Goal: Task Accomplishment & Management: Manage account settings

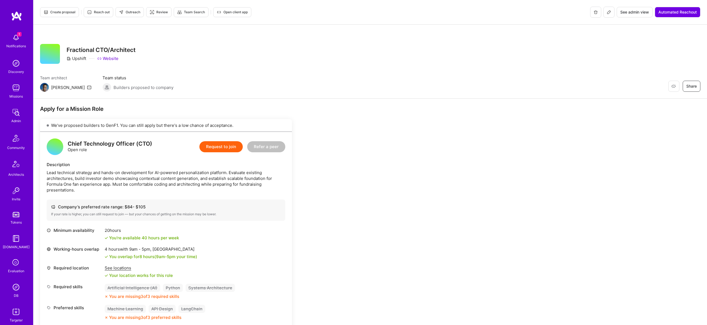
scroll to position [282, 0]
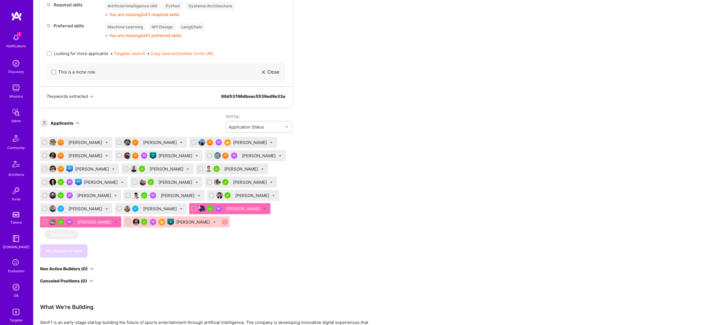
click at [14, 287] on img at bounding box center [16, 287] width 11 height 11
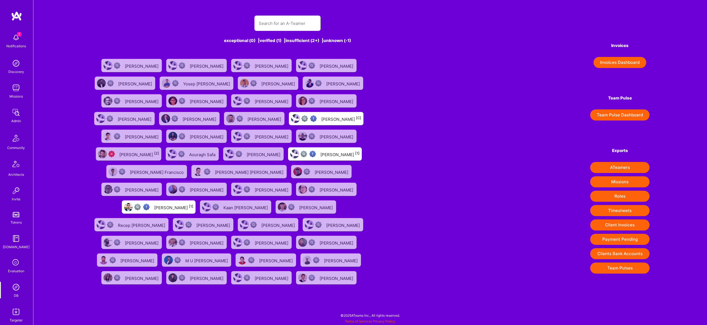
click at [313, 14] on div "exceptional (0) | verified (1) | insufficient (2+) | unknown (-1) [PERSON_NAME]…" at bounding box center [288, 148] width 394 height 278
click at [307, 24] on input "text" at bounding box center [287, 23] width 57 height 14
paste input "[EMAIL_ADDRESS][DOMAIN_NAME]"
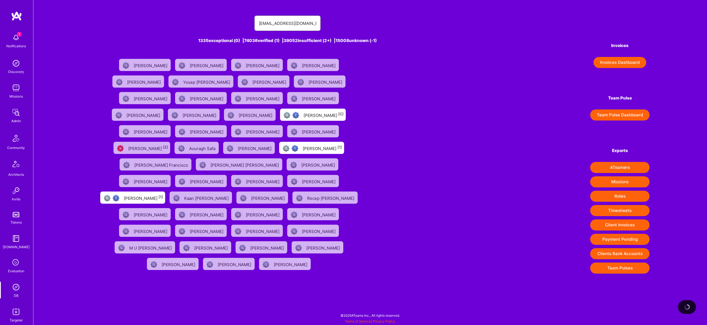
type input "[EMAIL_ADDRESS][DOMAIN_NAME]"
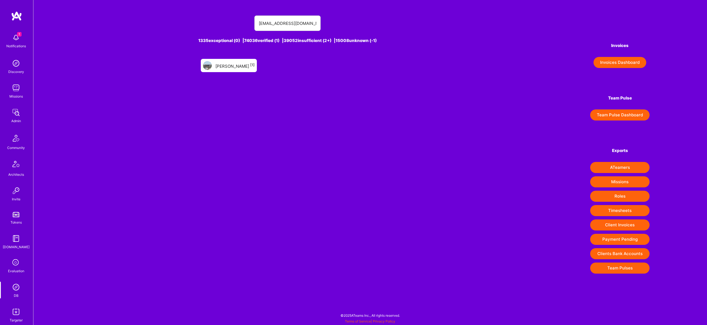
click at [221, 66] on div "[PERSON_NAME] [1]" at bounding box center [235, 65] width 39 height 7
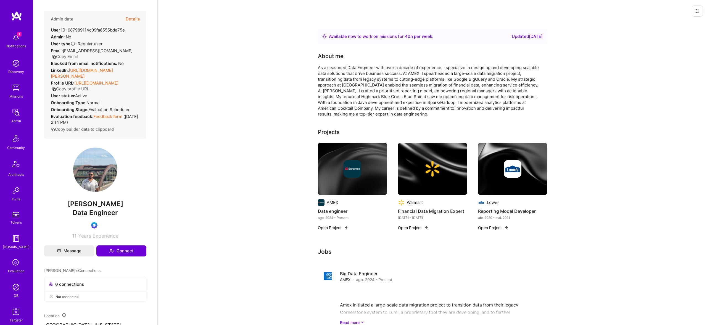
click at [133, 16] on button "Details" at bounding box center [133, 19] width 14 height 16
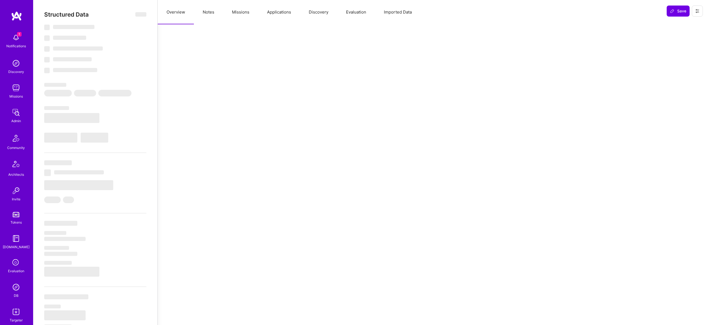
select select "Right Now"
select select "Verified"
select select "US"
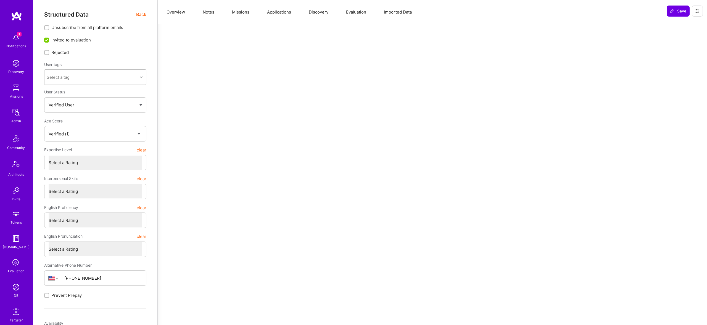
click at [351, 10] on button "Evaluation" at bounding box center [356, 12] width 38 height 24
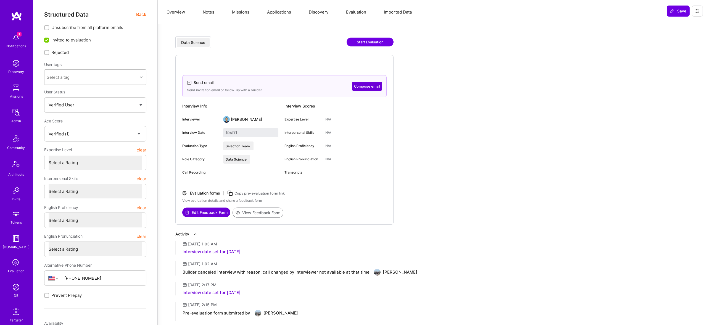
click at [241, 253] on div "Interview date set for [DATE]" at bounding box center [212, 252] width 58 height 6
drag, startPoint x: 247, startPoint y: 252, endPoint x: 268, endPoint y: 254, distance: 20.8
click at [268, 254] on div "Interview date set for [DATE]" at bounding box center [367, 252] width 369 height 6
click at [17, 290] on img at bounding box center [16, 287] width 11 height 11
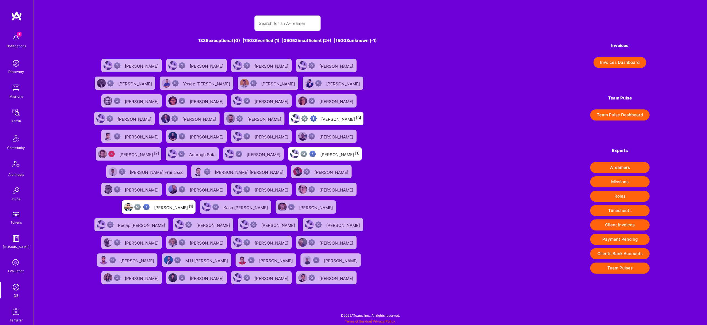
click at [16, 285] on img at bounding box center [16, 287] width 11 height 11
click at [290, 23] on input "text" at bounding box center [287, 23] width 57 height 14
paste input "[PERSON_NAME][EMAIL_ADDRESS][DOMAIN_NAME]"
type input "[PERSON_NAME][EMAIL_ADDRESS][DOMAIN_NAME]"
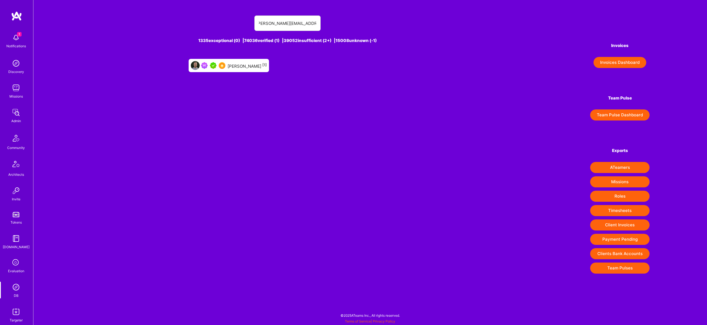
scroll to position [0, 0]
click at [255, 65] on div "[PERSON_NAME] [1]" at bounding box center [247, 65] width 39 height 7
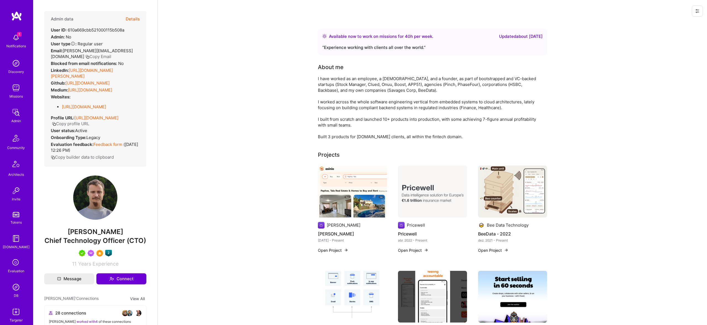
click at [129, 20] on button "Details" at bounding box center [133, 19] width 14 height 16
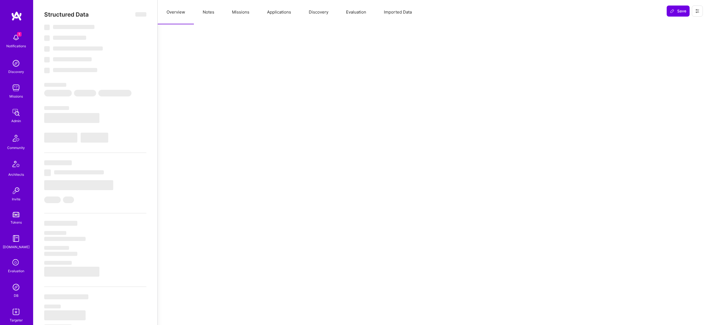
click at [245, 15] on button "Missions" at bounding box center [240, 12] width 35 height 24
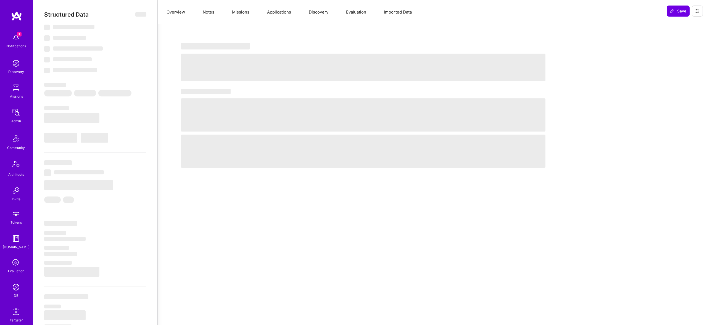
type textarea "x"
select select "Right Now"
select select "5"
select select "7"
select select "6"
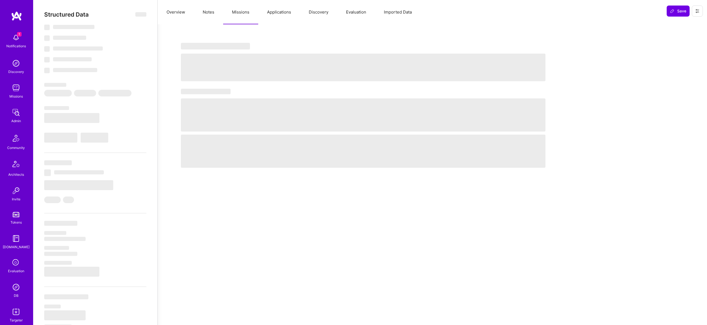
select select "7"
select select "NL"
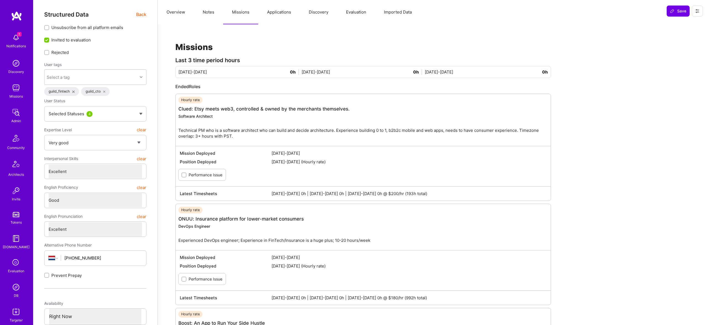
drag, startPoint x: 192, startPoint y: 19, endPoint x: 207, endPoint y: 15, distance: 15.7
click at [192, 19] on button "Overview" at bounding box center [176, 12] width 36 height 24
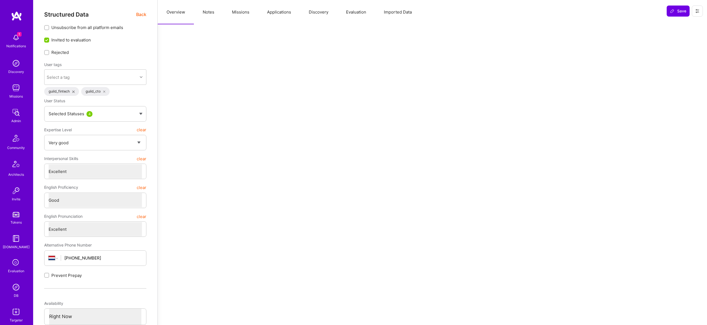
click at [212, 14] on button "Notes" at bounding box center [208, 12] width 29 height 24
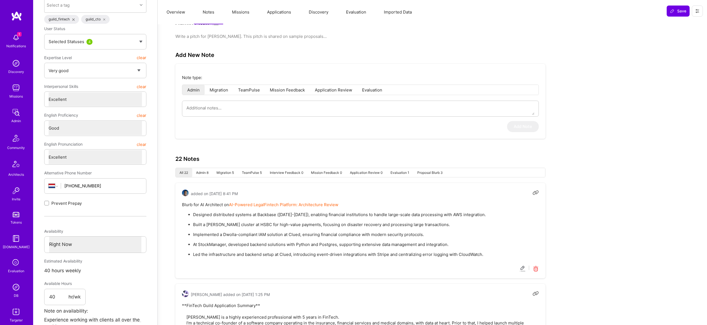
scroll to position [17, 0]
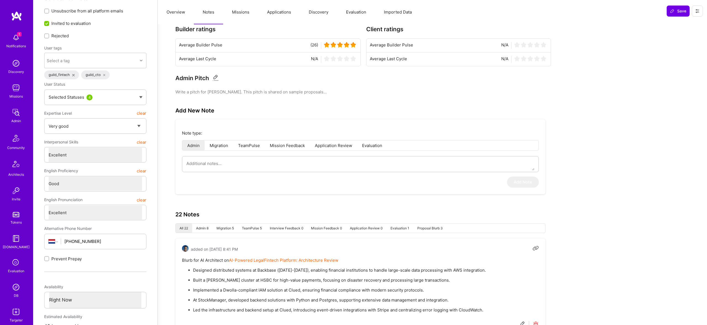
click at [271, 10] on button "Applications" at bounding box center [279, 12] width 42 height 24
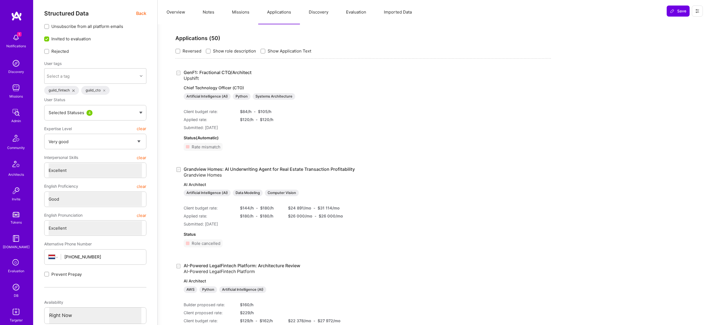
scroll to position [0, 0]
click at [231, 76] on div "GenF1: Fractional CTO/Architect Upshift Chief Technology Officer (CTO) Artifici…" at bounding box center [257, 114] width 146 height 86
click at [246, 72] on link "GenF1: Fractional CTO/Architect Upshift Chief Technology Officer (CTO) Artifici…" at bounding box center [257, 85] width 146 height 30
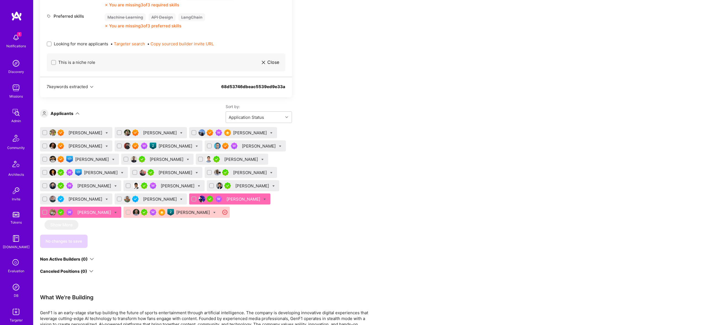
scroll to position [293, 0]
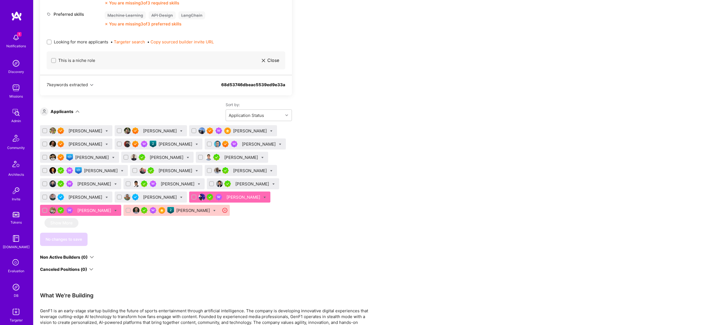
click at [190, 214] on div "[PERSON_NAME]" at bounding box center [172, 210] width 97 height 11
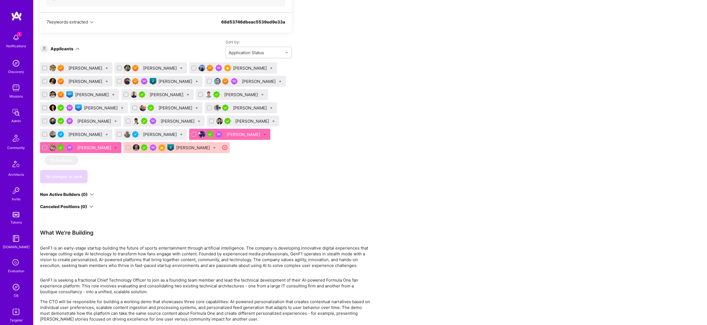
scroll to position [403, 0]
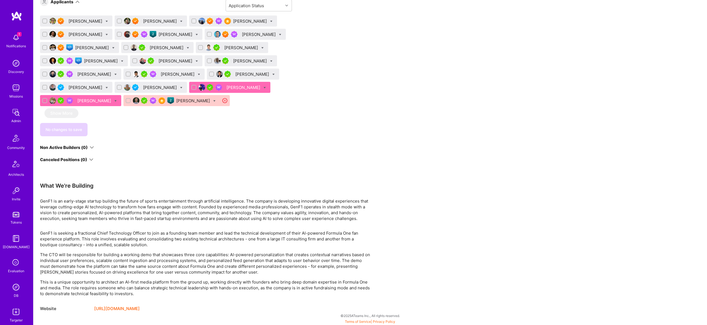
click at [193, 104] on div "[PERSON_NAME]" at bounding box center [172, 100] width 97 height 11
click at [194, 101] on div "[PERSON_NAME]" at bounding box center [193, 101] width 35 height 6
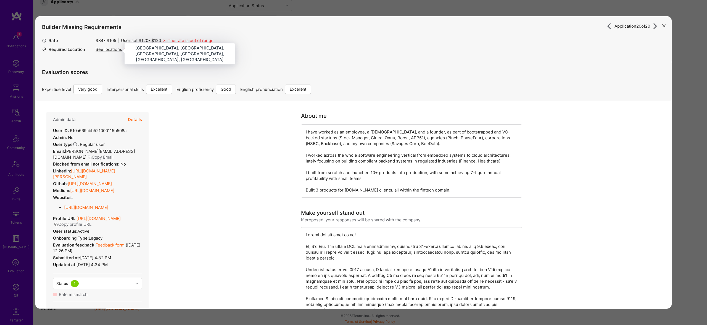
click at [111, 49] on div "See locations" at bounding box center [109, 49] width 27 height 6
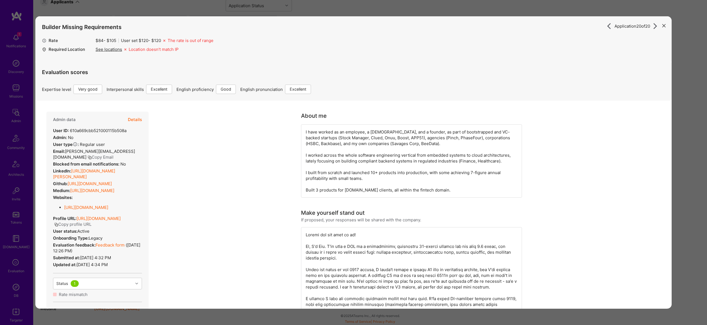
click at [142, 123] on div "Admin data Details User ID: 610a669cbb521000115b508a Admin: No User type Regula…" at bounding box center [97, 245] width 102 height 266
click at [138, 119] on button "Details" at bounding box center [135, 120] width 14 height 16
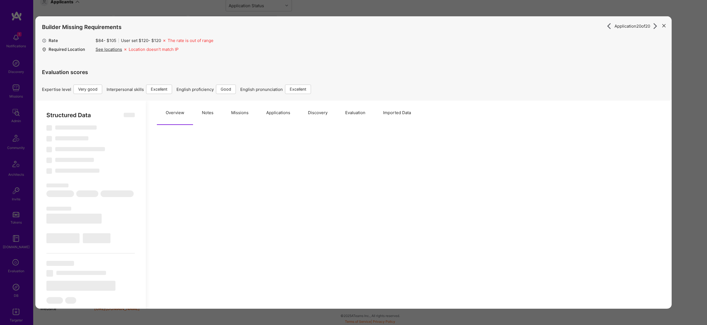
click at [138, 119] on div "Structured Data ‌ ‌ ‌ ‌ ‌ ‌ ‌ ‌ ‌ ‌ ‌ ‌ ‌ ‌ ‌ ‌ ‌ ‌ ‌ ‌ ‌ ‌ ‌ ‌ ‌ ‌ ‌ ‌ ‌ ‌ ‌ ‌…" at bounding box center [90, 297] width 111 height 393
type textarea "x"
select select "Right Now"
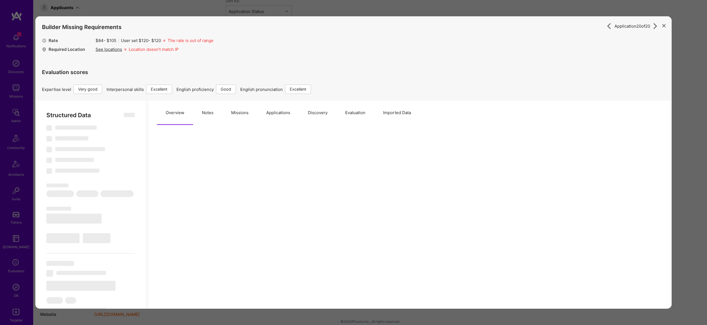
select select "5"
select select "7"
select select "6"
select select "7"
select select "NL"
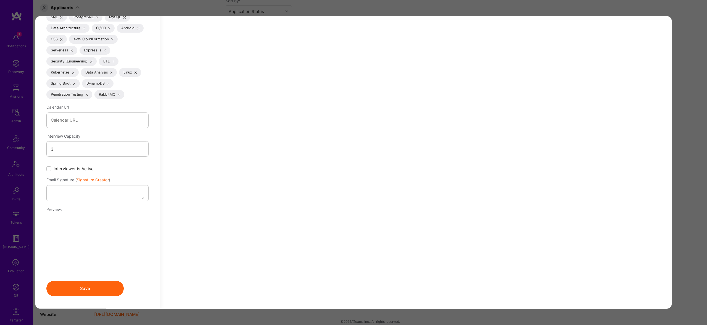
scroll to position [895, 0]
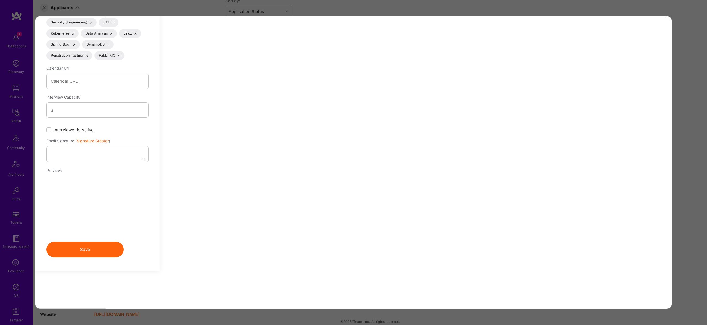
click at [703, 183] on div "Application 20 of 20 Builder Missing Requirements Rate $ 84 - $ 105 User set $ …" at bounding box center [353, 162] width 707 height 325
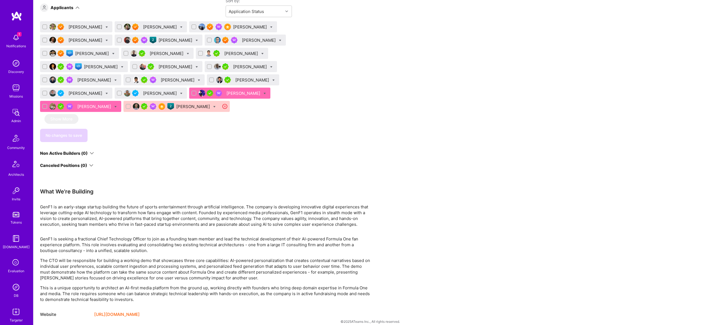
click at [698, 182] on div "Apply for a Mission Role We've proposed builders to GenF1. You can still apply …" at bounding box center [370, 16] width 674 height 630
drag, startPoint x: 267, startPoint y: 111, endPoint x: 236, endPoint y: 112, distance: 31.5
click at [233, 112] on div "[PERSON_NAME] Luve [PERSON_NAME] [PERSON_NAME] [PERSON_NAME] [PERSON_NAME] [PER…" at bounding box center [166, 67] width 252 height 93
drag, startPoint x: 280, startPoint y: 112, endPoint x: 201, endPoint y: 112, distance: 79.0
click at [278, 112] on div "[PERSON_NAME] Luve [PERSON_NAME] [PERSON_NAME] [PERSON_NAME] [PERSON_NAME] [PER…" at bounding box center [166, 67] width 252 height 93
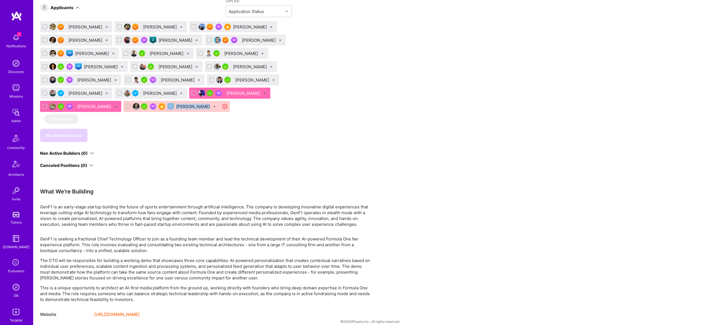
drag, startPoint x: 172, startPoint y: 101, endPoint x: 214, endPoint y: 109, distance: 42.8
click at [214, 109] on div "[PERSON_NAME]" at bounding box center [172, 106] width 97 height 11
copy div "[PERSON_NAME]"
click at [188, 104] on div "[PERSON_NAME]" at bounding box center [193, 107] width 35 height 6
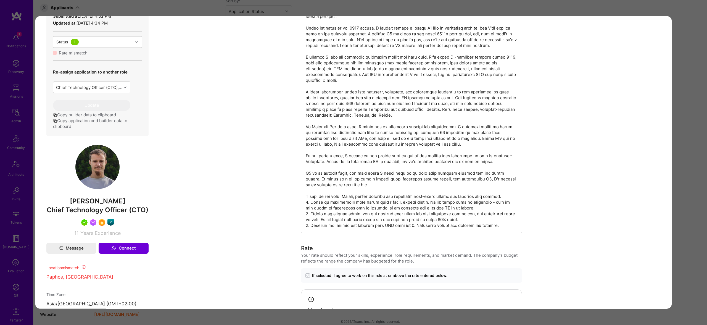
scroll to position [243, 0]
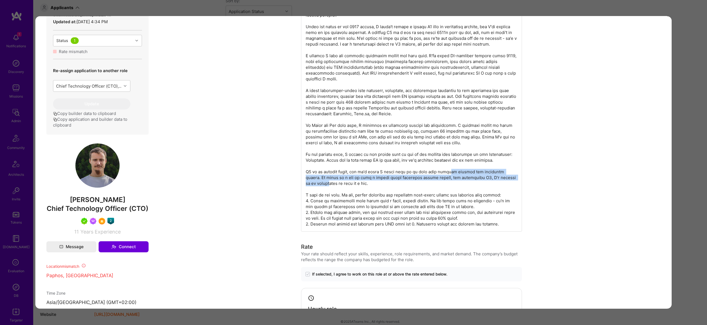
drag, startPoint x: 449, startPoint y: 163, endPoint x: 509, endPoint y: 174, distance: 60.4
click at [509, 174] on div "modal" at bounding box center [411, 107] width 221 height 247
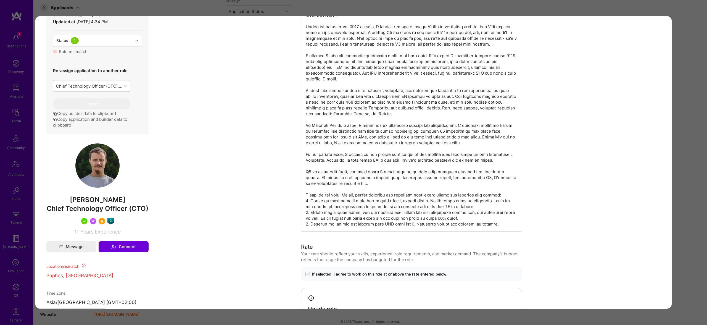
click at [426, 8] on div "Application 20 of 20 Builder Missing Requirements Rate $ 84 - $ 105 User set $ …" at bounding box center [353, 162] width 707 height 325
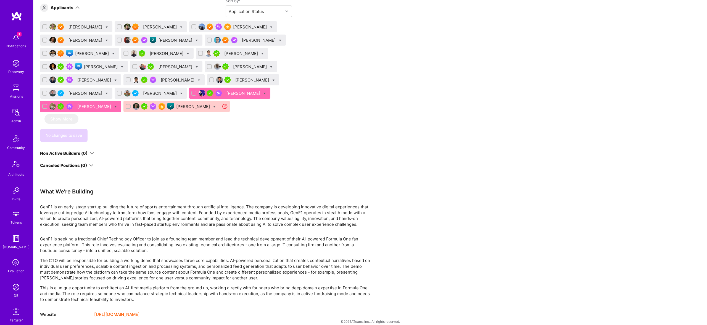
click at [200, 105] on div "[PERSON_NAME]" at bounding box center [193, 107] width 35 height 6
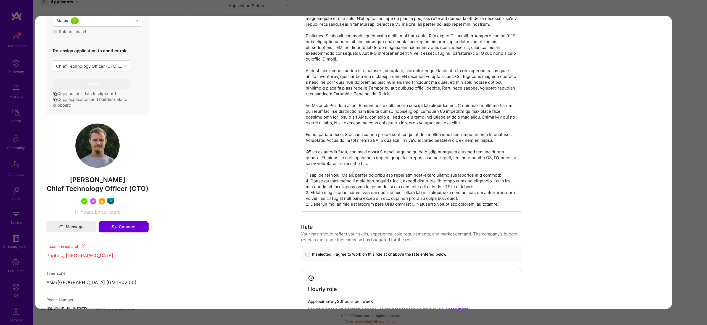
scroll to position [320, 0]
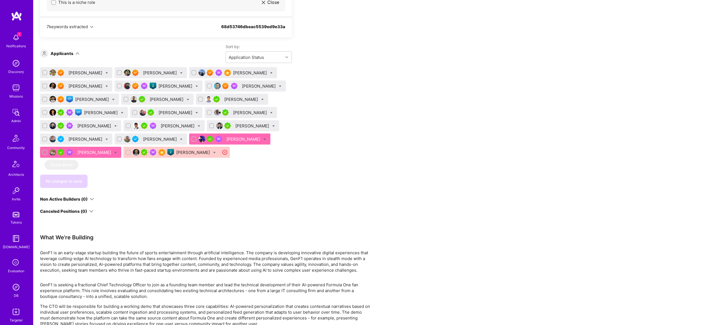
scroll to position [336, 0]
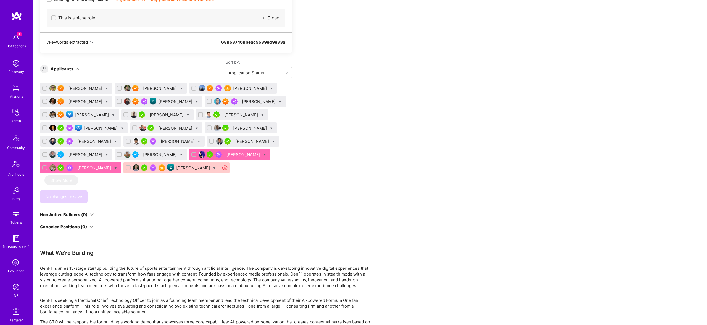
click at [198, 168] on div "[PERSON_NAME]" at bounding box center [193, 168] width 35 height 6
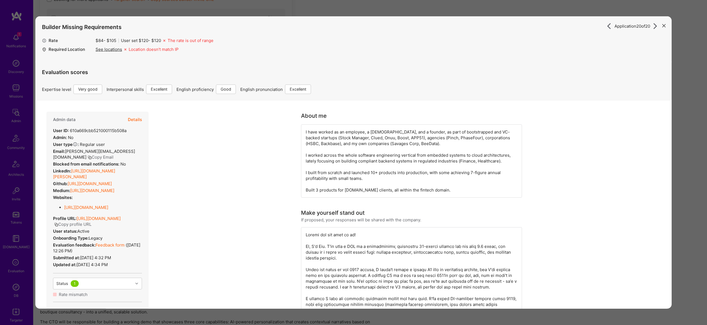
click at [663, 25] on icon "modal" at bounding box center [664, 25] width 3 height 3
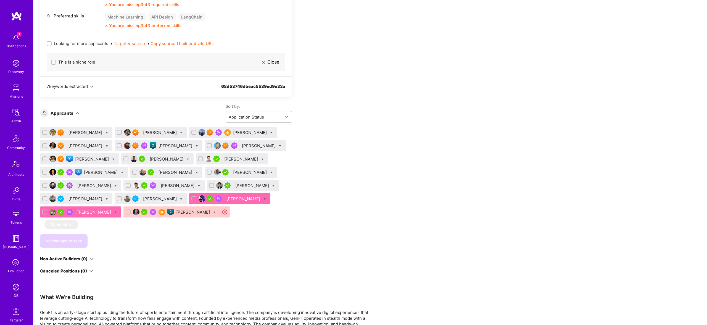
scroll to position [294, 0]
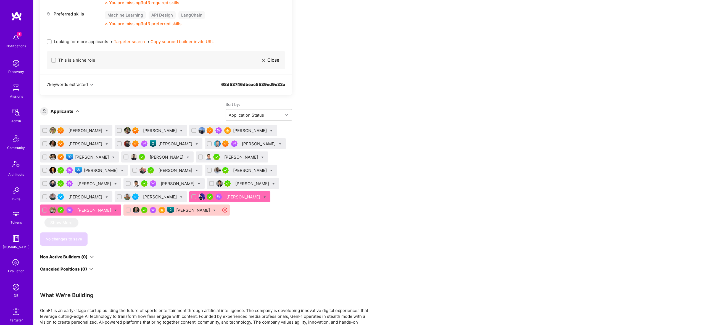
click at [215, 209] on div at bounding box center [214, 210] width 2 height 6
checkbox input "true"
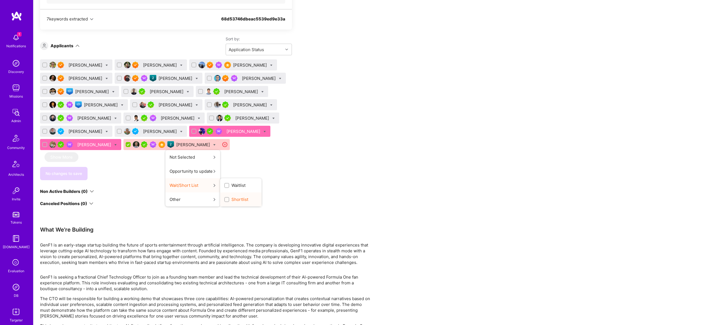
scroll to position [359, 0]
click at [238, 199] on span "Shortlist" at bounding box center [240, 200] width 17 height 6
click at [229, 199] on input "Shortlist" at bounding box center [227, 200] width 4 height 4
checkbox input "true"
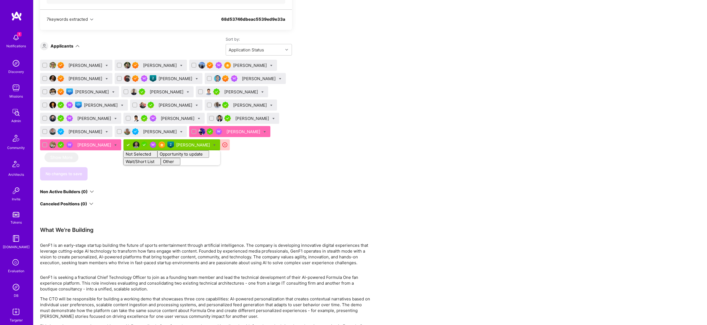
checkbox input "false"
click at [319, 154] on div "Apply for a Mission Role We've proposed builders to GenF1. You can still apply …" at bounding box center [206, 51] width 332 height 610
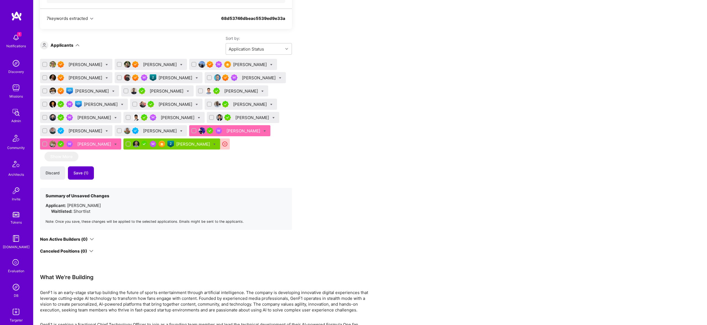
drag, startPoint x: 85, startPoint y: 172, endPoint x: 89, endPoint y: 172, distance: 4.2
click at [85, 172] on span "Save (1)" at bounding box center [81, 173] width 15 height 6
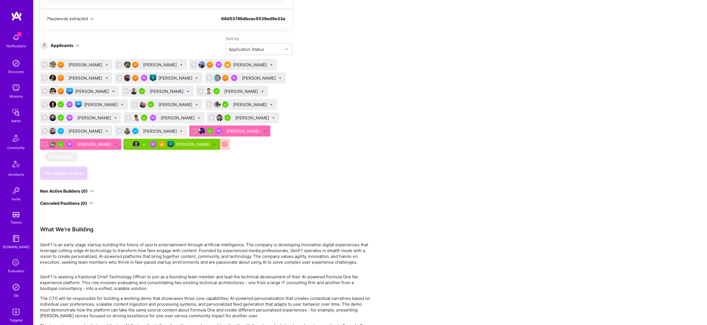
click at [204, 144] on div "[PERSON_NAME]" at bounding box center [193, 144] width 35 height 6
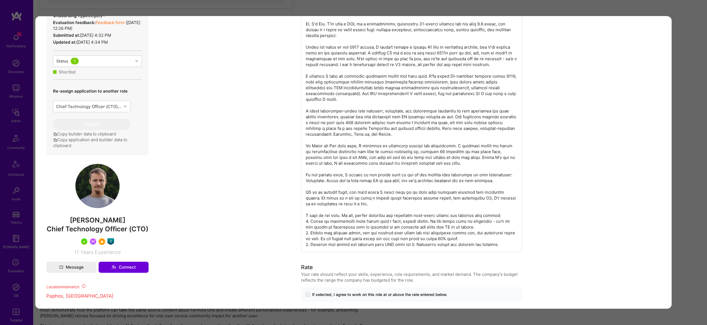
scroll to position [231, 0]
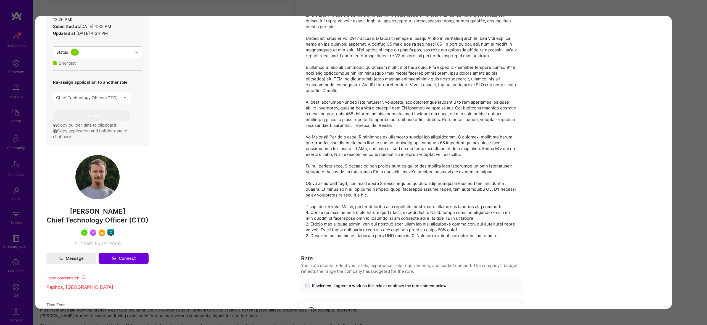
click at [103, 216] on span "[PERSON_NAME]" at bounding box center [97, 211] width 102 height 8
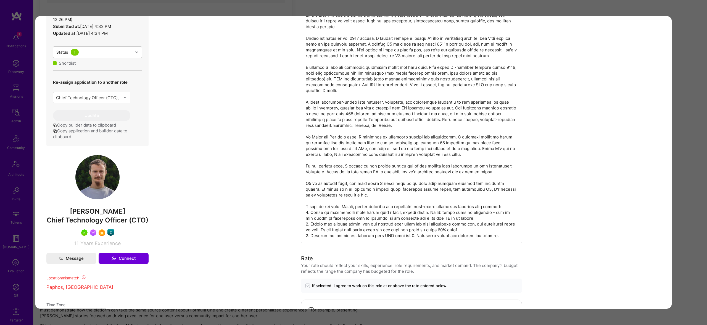
click at [103, 216] on span "[PERSON_NAME]" at bounding box center [97, 211] width 102 height 8
copy span "[PERSON_NAME]"
click at [489, 234] on div "modal" at bounding box center [411, 119] width 221 height 247
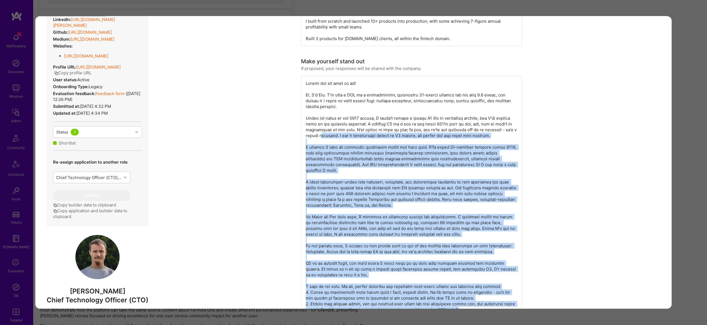
scroll to position [147, 0]
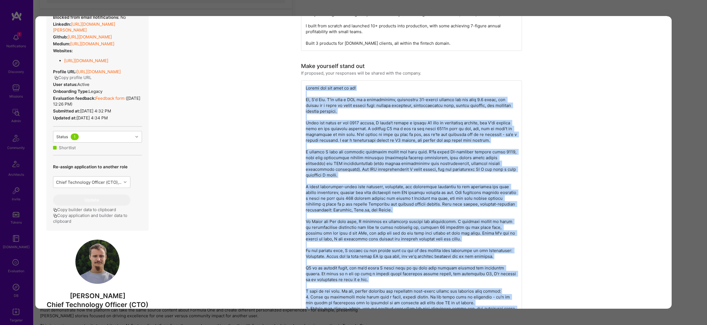
drag, startPoint x: 494, startPoint y: 231, endPoint x: 302, endPoint y: 85, distance: 240.6
click at [302, 85] on div "modal" at bounding box center [411, 203] width 221 height 247
copy div "Lights out and away we go! Hi, I'm [PERSON_NAME]. I've been a CTO in a bootstra…"
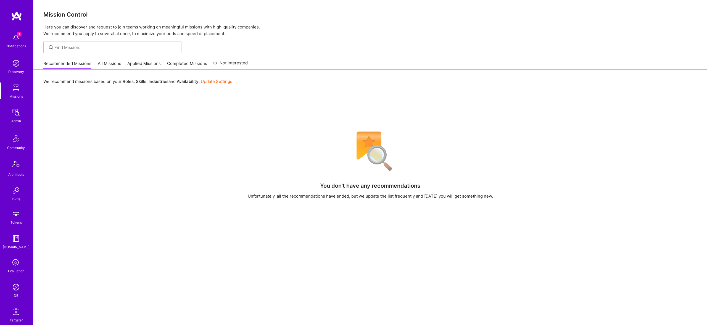
click at [13, 116] on img at bounding box center [16, 112] width 11 height 11
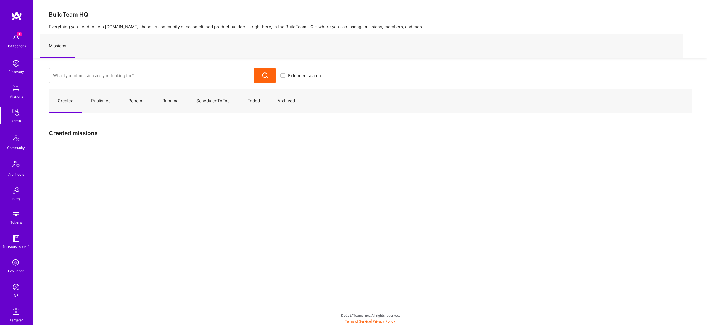
click at [88, 68] on div at bounding box center [152, 75] width 206 height 15
click at [90, 71] on input at bounding box center [151, 76] width 197 height 14
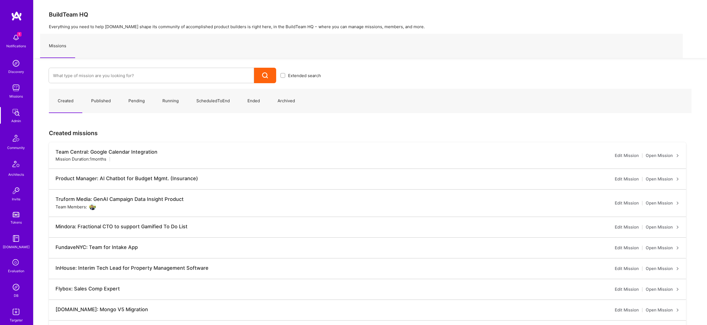
click at [12, 309] on img at bounding box center [16, 311] width 11 height 11
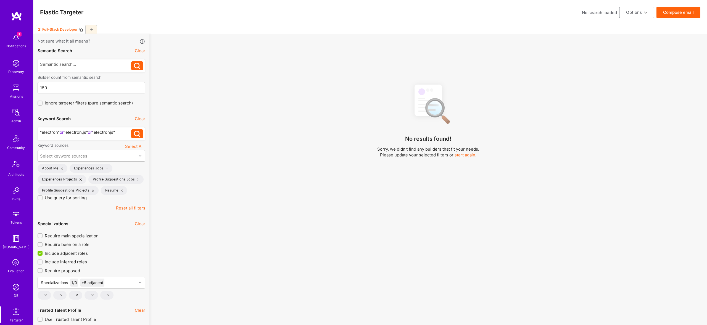
click at [92, 30] on icon at bounding box center [91, 29] width 3 height 3
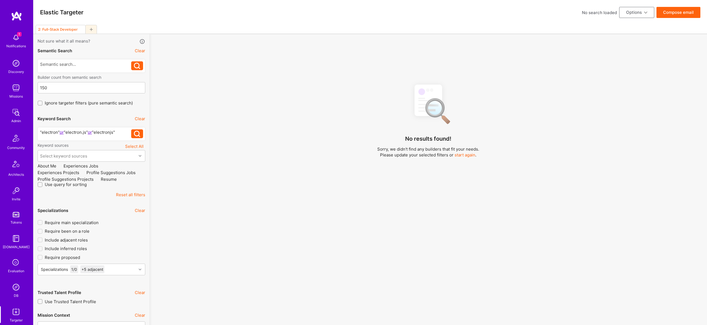
checkbox input "false"
type input "Oct 14"
type input "0"
checkbox input "false"
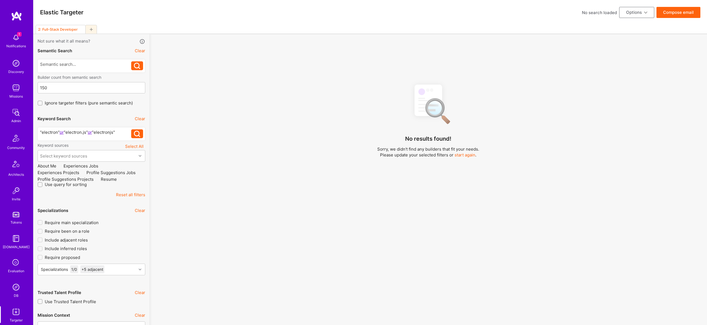
checkbox input "false"
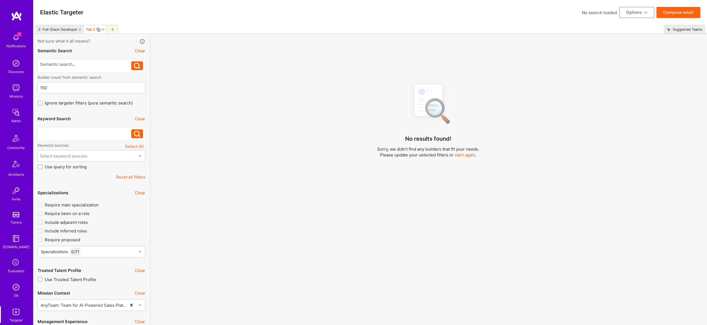
paste div
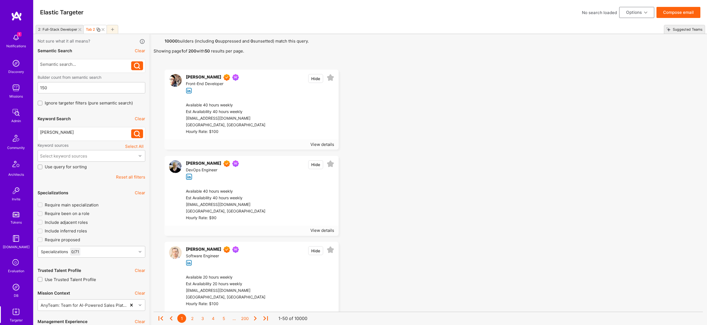
click at [136, 137] on icon at bounding box center [137, 134] width 6 height 6
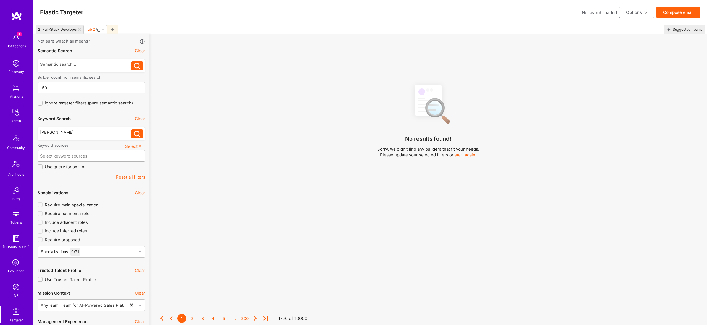
click at [85, 151] on div "Select keyword sources" at bounding box center [87, 155] width 99 height 11
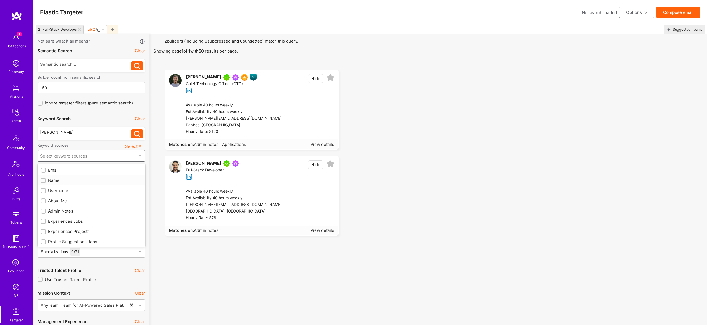
drag, startPoint x: 54, startPoint y: 180, endPoint x: 104, endPoint y: 158, distance: 54.8
click at [54, 180] on div "Name" at bounding box center [91, 180] width 101 height 6
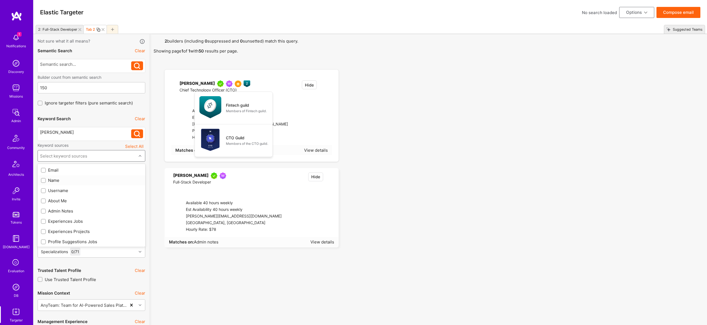
checkbox input "true"
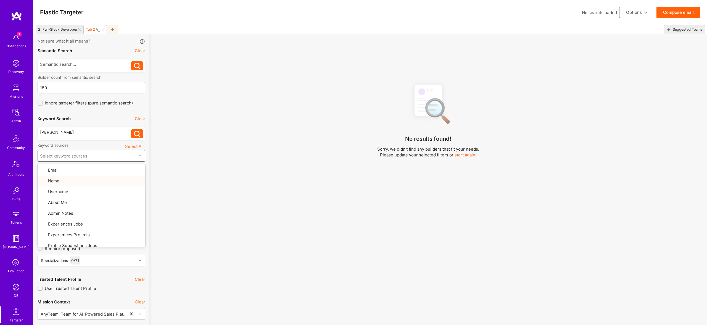
click at [224, 103] on div "No results found! Sorry, we didn't find any builders that fit your needs. Pleas…" at bounding box center [429, 210] width 550 height 260
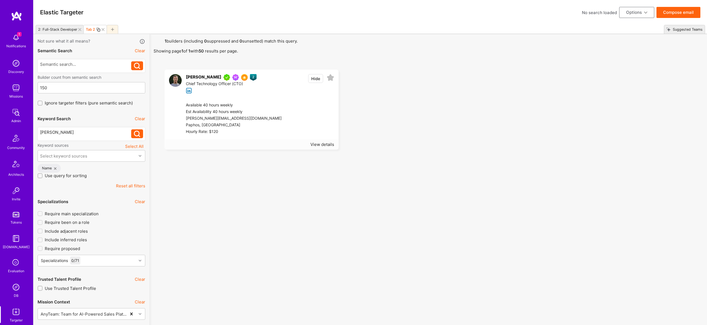
click at [615, 13] on div "No search loaded" at bounding box center [599, 13] width 35 height 6
click at [630, 11] on button "Options" at bounding box center [637, 12] width 35 height 11
click at [630, 96] on button "Export to .csv" at bounding box center [629, 95] width 51 height 14
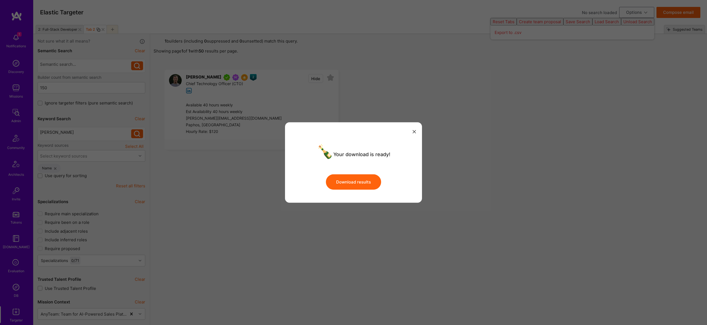
click at [361, 183] on button "Download results" at bounding box center [353, 181] width 55 height 15
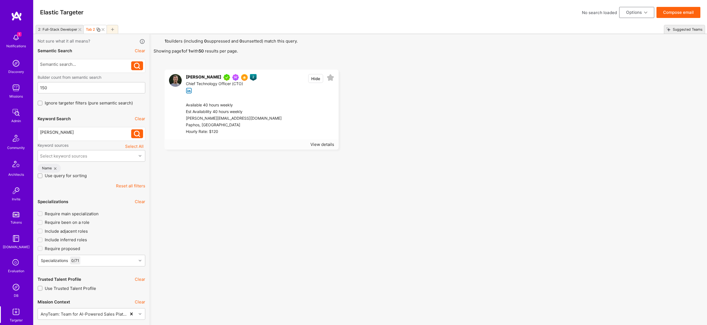
scroll to position [2, 0]
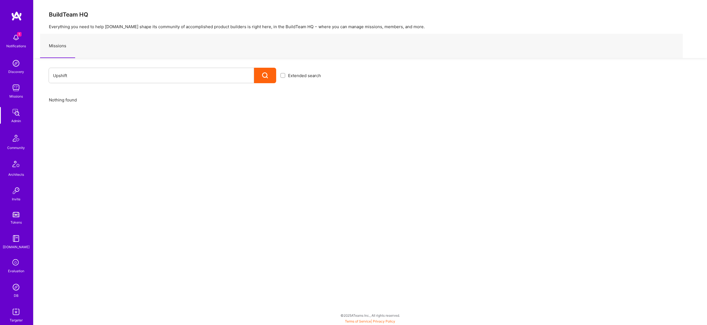
click at [9, 286] on link "DB" at bounding box center [16, 290] width 34 height 17
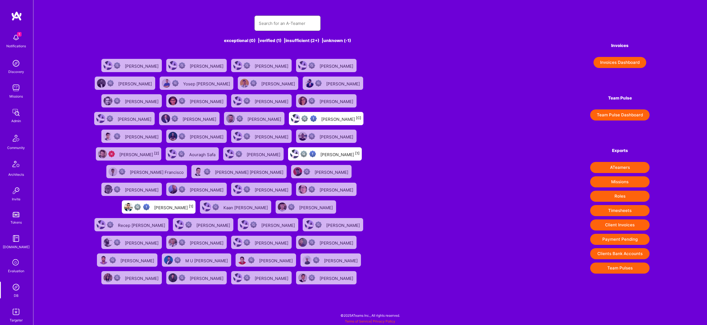
click at [280, 26] on input "text" at bounding box center [287, 23] width 57 height 14
paste input "miteshtrivedi10@gmail.com"
type input "miteshtrivedi10@gmail.com"
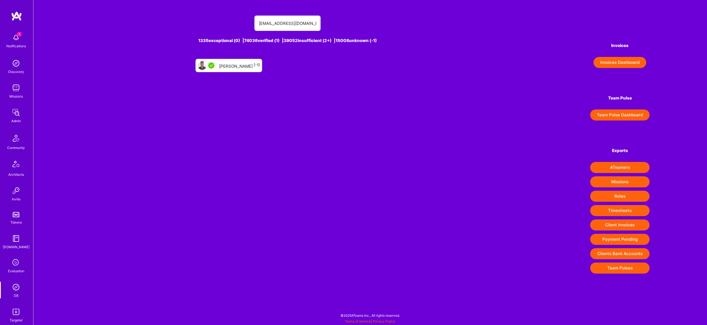
click at [239, 64] on div "Mitesh Trivedi [-1]" at bounding box center [239, 65] width 41 height 7
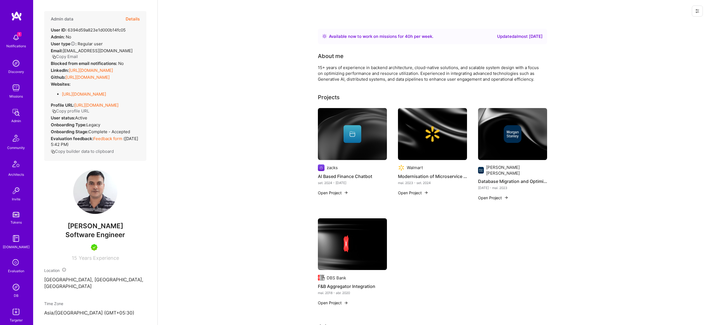
click at [136, 17] on button "Details" at bounding box center [133, 19] width 14 height 16
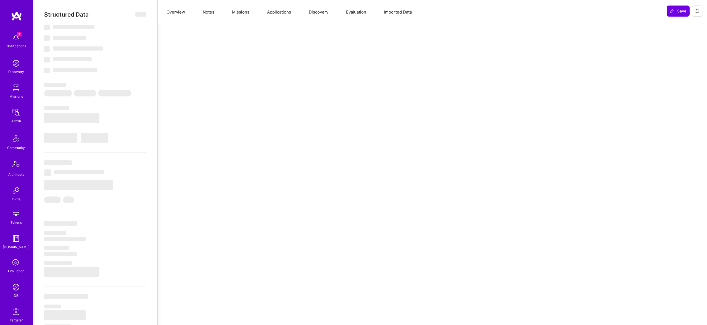
select select "Right Now"
select select "5"
select select "4"
select select "7"
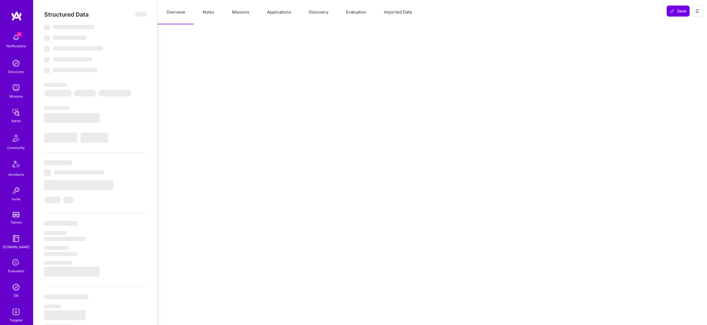
select select "IN"
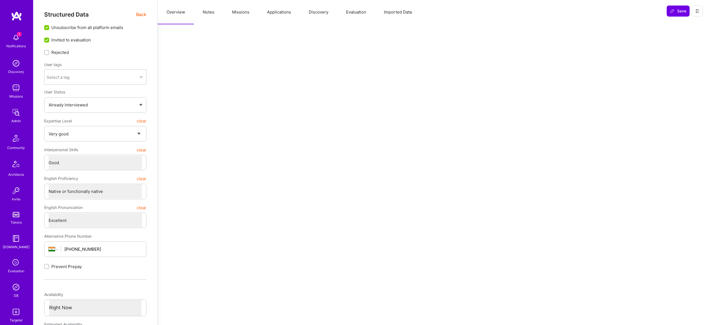
click at [208, 12] on button "Notes" at bounding box center [208, 12] width 29 height 24
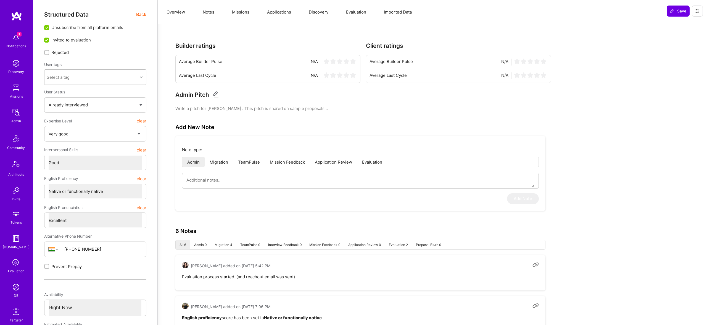
click at [182, 15] on button "Overview" at bounding box center [176, 12] width 36 height 24
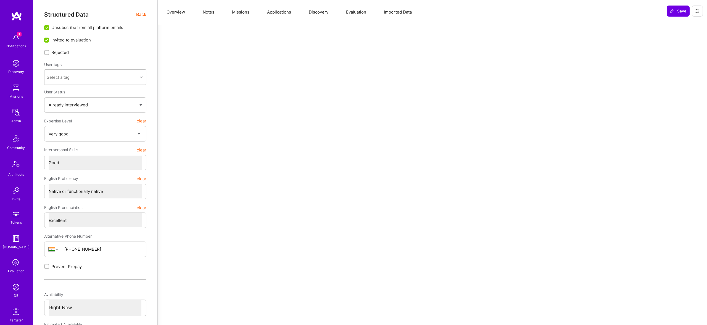
click at [217, 13] on button "Notes" at bounding box center [208, 12] width 29 height 24
type textarea "x"
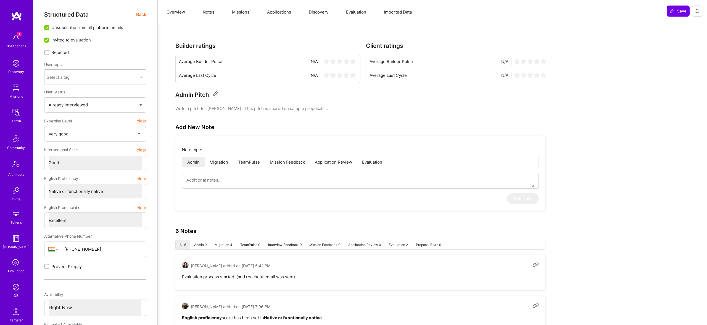
click at [361, 17] on button "Evaluation" at bounding box center [356, 12] width 38 height 24
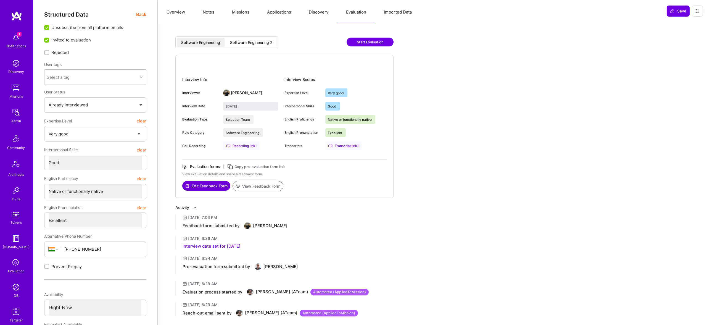
click at [254, 46] on div "Software Engineering 2" at bounding box center [251, 42] width 51 height 9
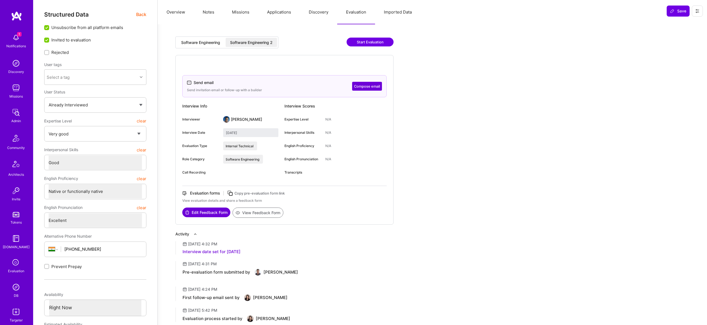
click at [224, 43] on div "Software Engineering" at bounding box center [201, 42] width 48 height 9
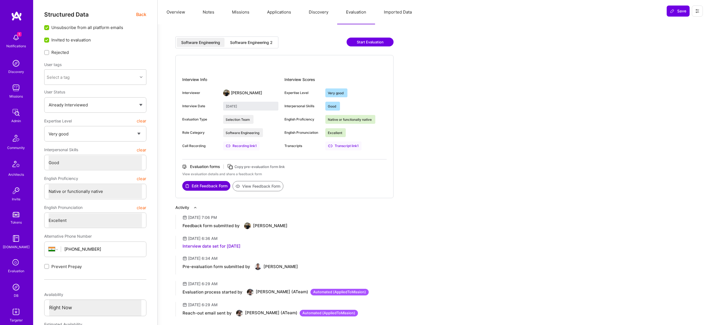
click at [268, 46] on div "Software Engineering 2" at bounding box center [251, 42] width 51 height 9
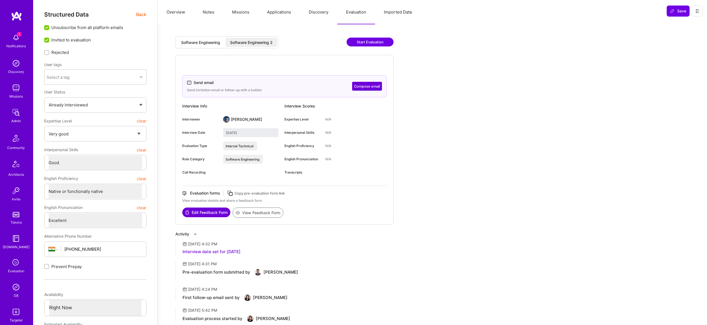
drag, startPoint x: 206, startPoint y: 52, endPoint x: 206, endPoint y: 47, distance: 5.5
click at [206, 49] on div "Software Engineering Software Engineering 2 Start Evaluation" at bounding box center [284, 45] width 218 height 19
click at [206, 46] on div "Software Engineering" at bounding box center [201, 42] width 48 height 9
type input "August 12, 2025"
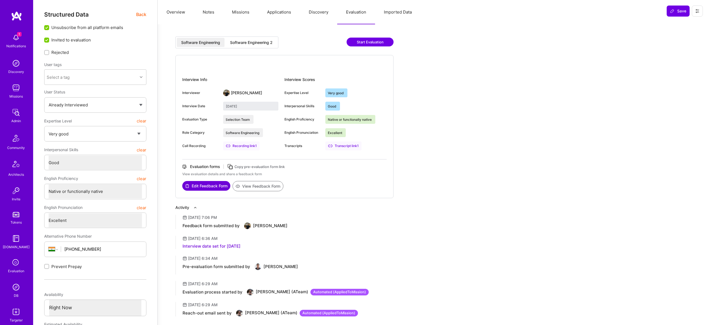
click at [186, 19] on button "Overview" at bounding box center [176, 12] width 36 height 24
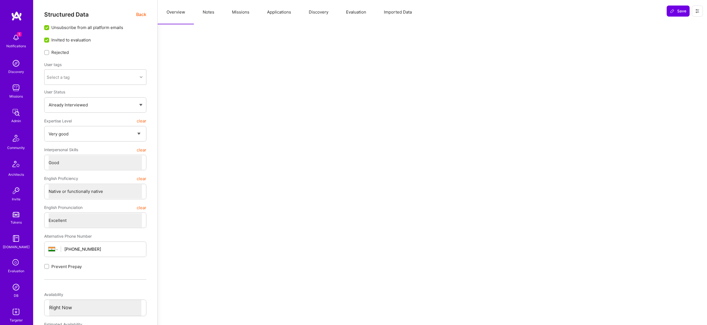
click at [138, 14] on span "Back" at bounding box center [141, 14] width 10 height 7
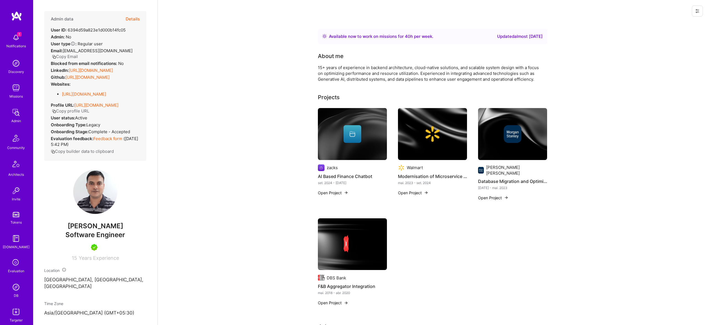
click at [141, 19] on div "Admin data Details User ID: 6394d59a823e1d000b14fc05 Admin: No User type Regula…" at bounding box center [95, 86] width 102 height 150
click at [140, 19] on button "Details" at bounding box center [133, 19] width 14 height 16
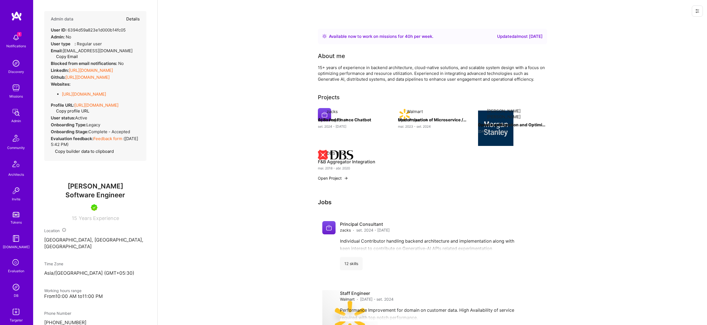
type textarea "x"
select select "5"
select select "4"
select select "7"
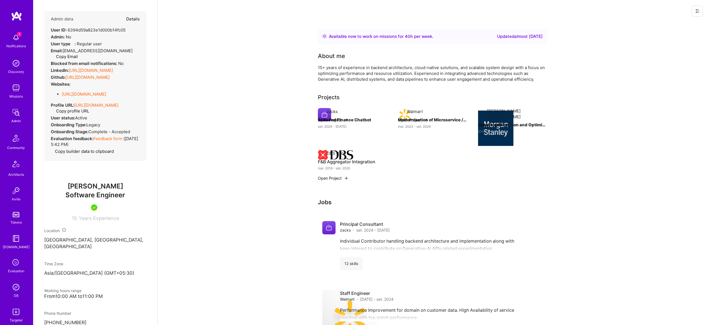
select select "IN"
select select "Right Now"
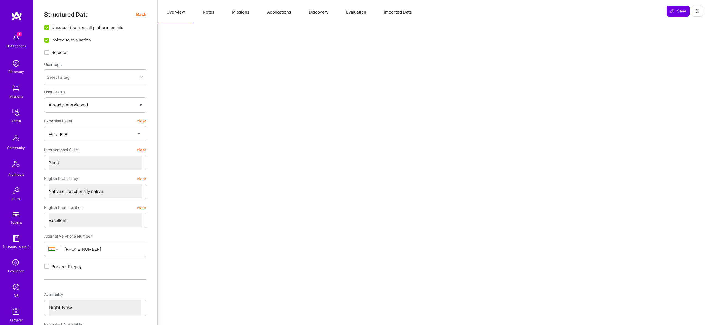
click at [243, 13] on button "Missions" at bounding box center [240, 12] width 35 height 24
click at [211, 13] on button "Notes" at bounding box center [208, 12] width 29 height 24
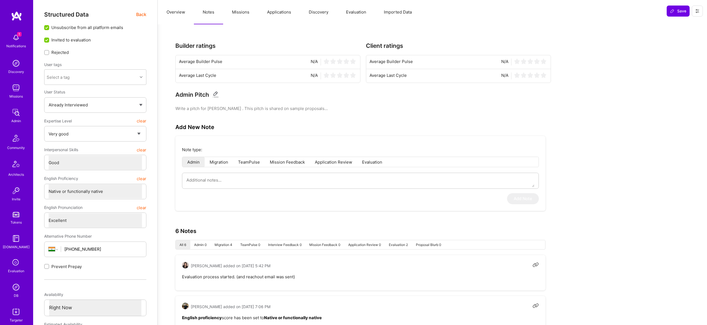
type textarea "x"
click at [272, 15] on button "Applications" at bounding box center [279, 12] width 42 height 24
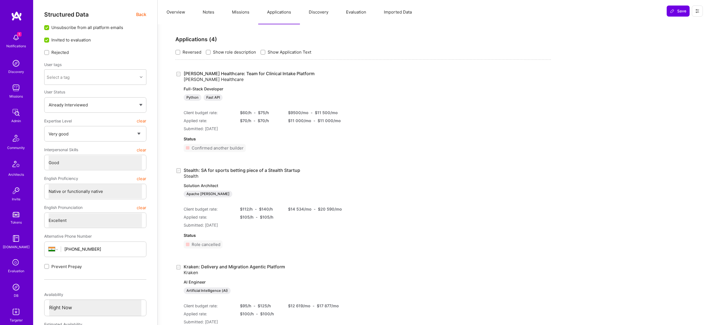
click at [306, 6] on button "Discovery" at bounding box center [318, 12] width 37 height 24
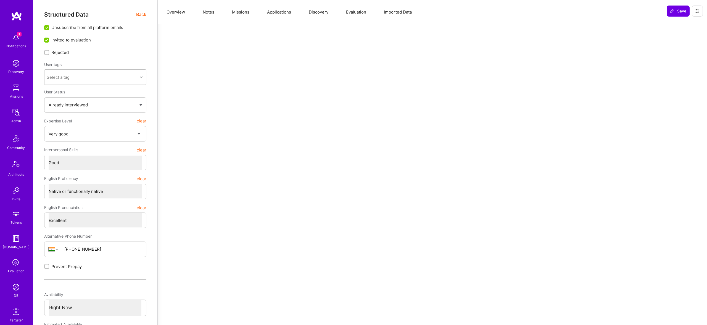
click at [401, 16] on button "Imported Data" at bounding box center [398, 12] width 46 height 24
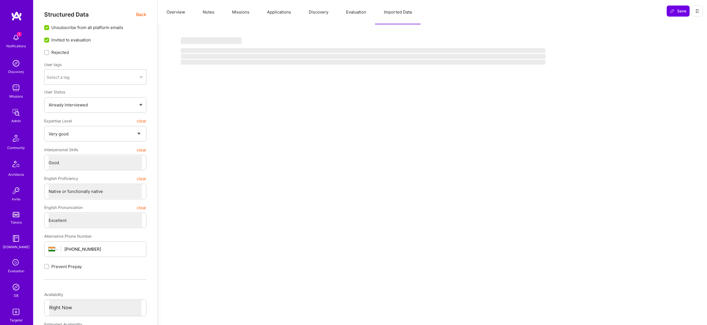
click at [350, 12] on button "Evaluation" at bounding box center [356, 12] width 38 height 24
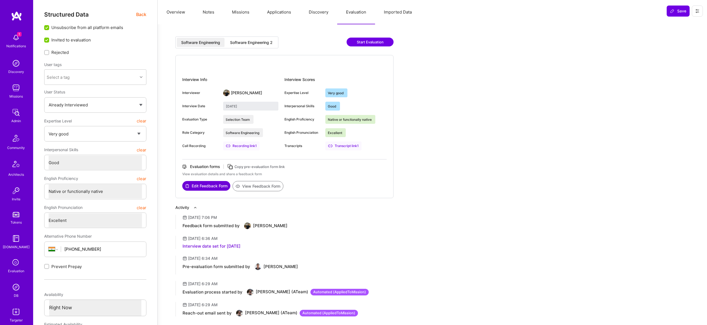
click at [243, 45] on div "Software Engineering 2" at bounding box center [251, 42] width 51 height 9
type input "September 30, 2025"
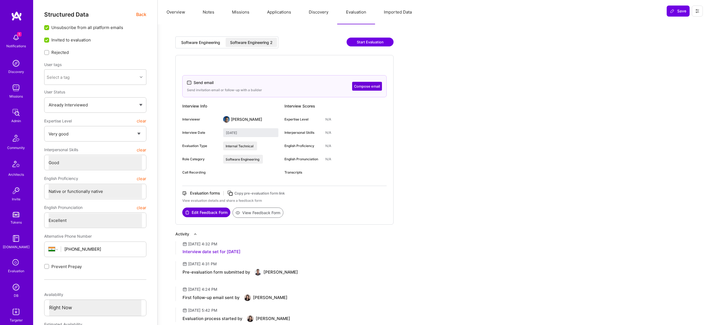
click at [141, 11] on span "Back" at bounding box center [141, 14] width 10 height 7
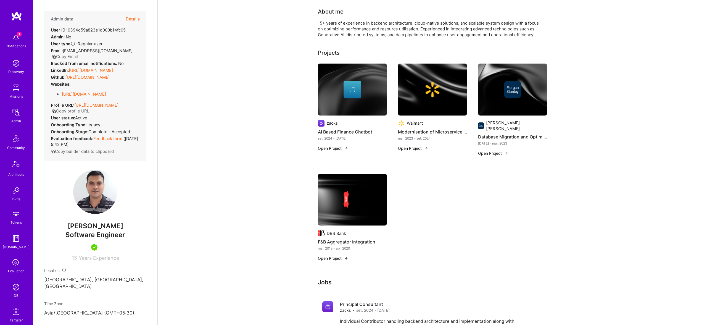
scroll to position [47, 0]
